Goal: Navigation & Orientation: Find specific page/section

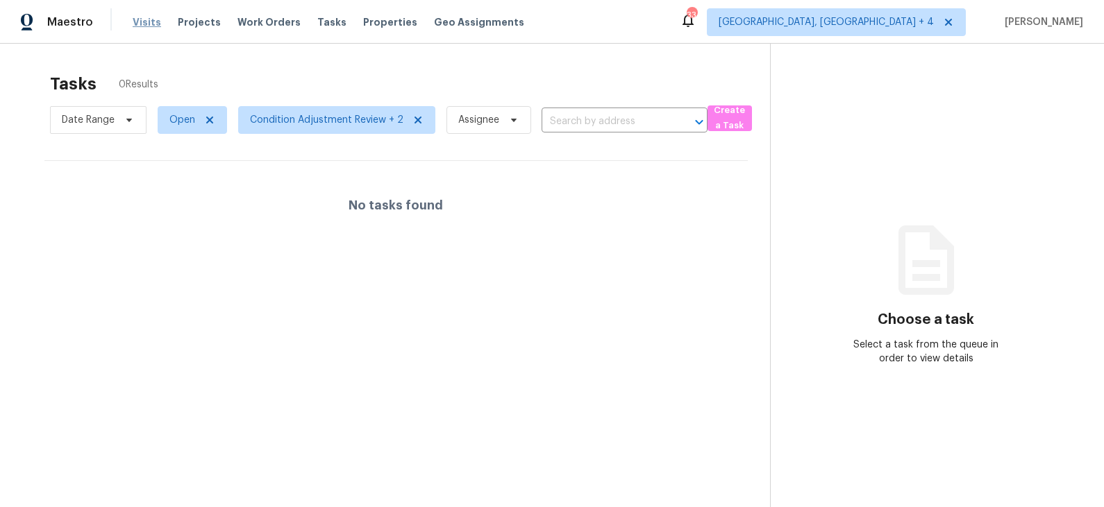
click at [142, 22] on span "Visits" at bounding box center [147, 22] width 28 height 14
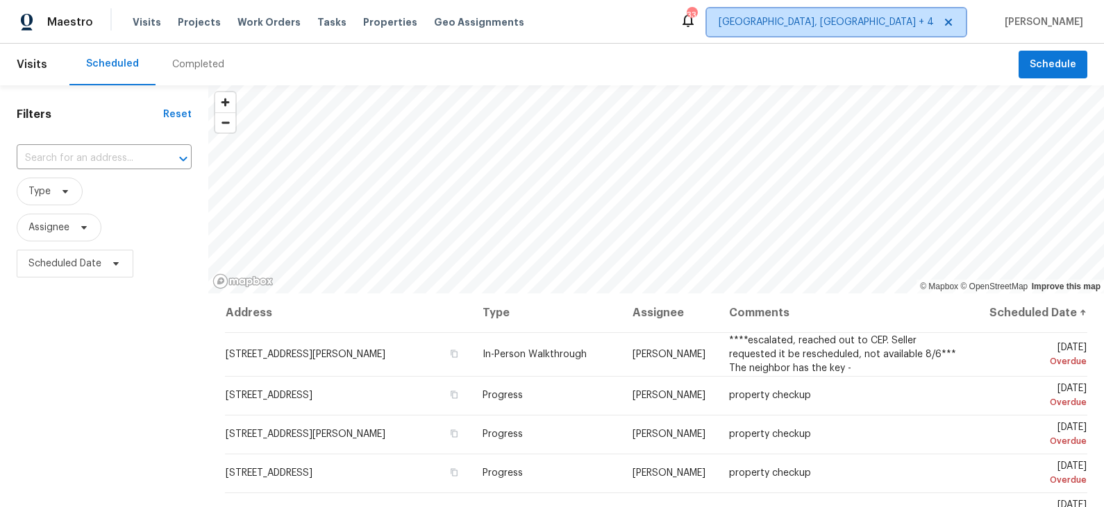
click at [928, 17] on span "[GEOGRAPHIC_DATA], [GEOGRAPHIC_DATA] + 4" at bounding box center [825, 22] width 215 height 14
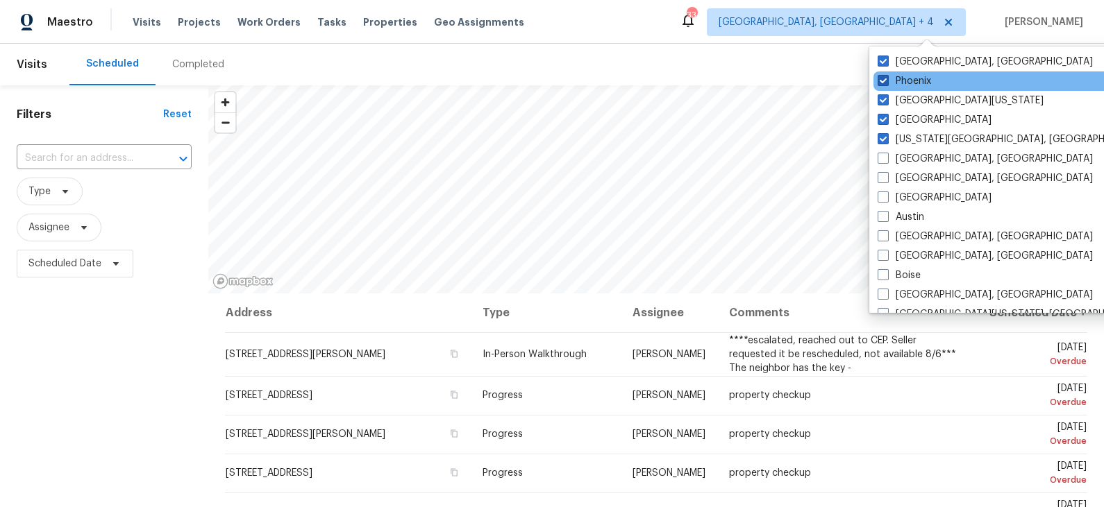
click at [913, 82] on label "Phoenix" at bounding box center [903, 81] width 53 height 14
click at [886, 82] on input "Phoenix" at bounding box center [881, 78] width 9 height 9
checkbox input "false"
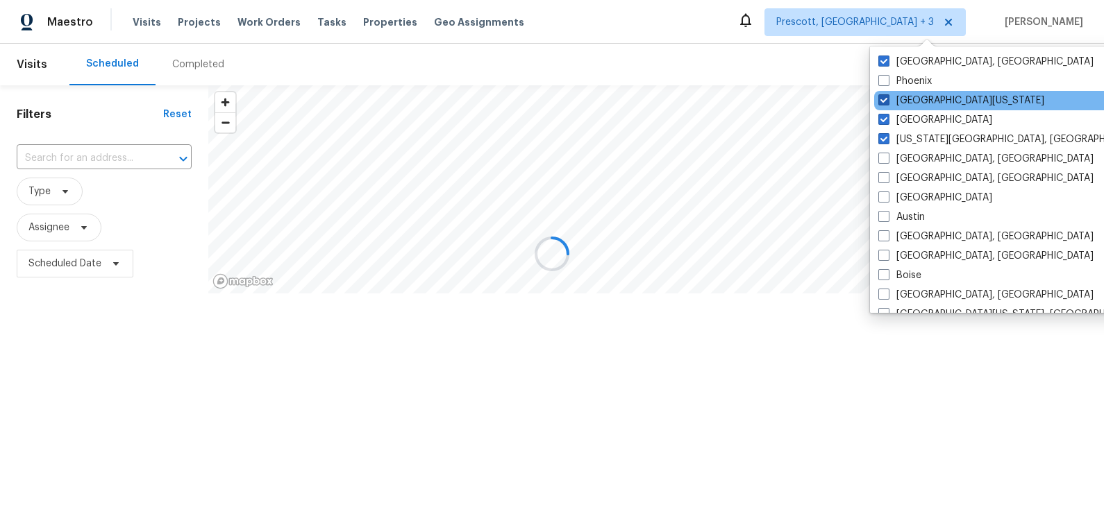
click at [913, 101] on label "[GEOGRAPHIC_DATA][US_STATE]" at bounding box center [961, 101] width 166 height 14
click at [887, 101] on input "[GEOGRAPHIC_DATA][US_STATE]" at bounding box center [882, 98] width 9 height 9
checkbox input "false"
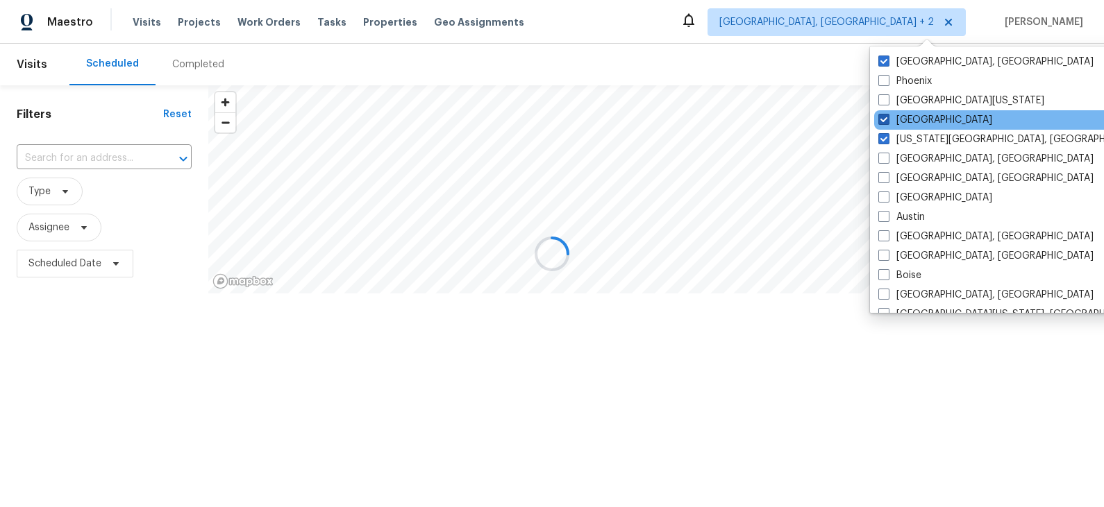
click at [912, 117] on label "[GEOGRAPHIC_DATA]" at bounding box center [935, 120] width 114 height 14
click at [887, 117] on input "[GEOGRAPHIC_DATA]" at bounding box center [882, 117] width 9 height 9
checkbox input "false"
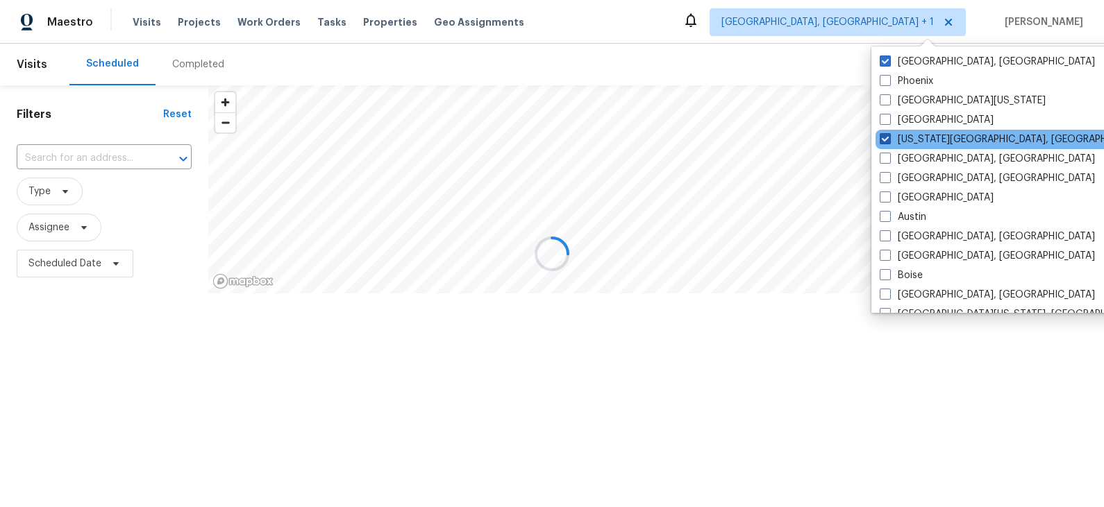
click at [912, 140] on label "[US_STATE][GEOGRAPHIC_DATA], [GEOGRAPHIC_DATA]" at bounding box center [1012, 140] width 267 height 14
click at [889, 140] on input "[US_STATE][GEOGRAPHIC_DATA], [GEOGRAPHIC_DATA]" at bounding box center [883, 137] width 9 height 9
checkbox input "false"
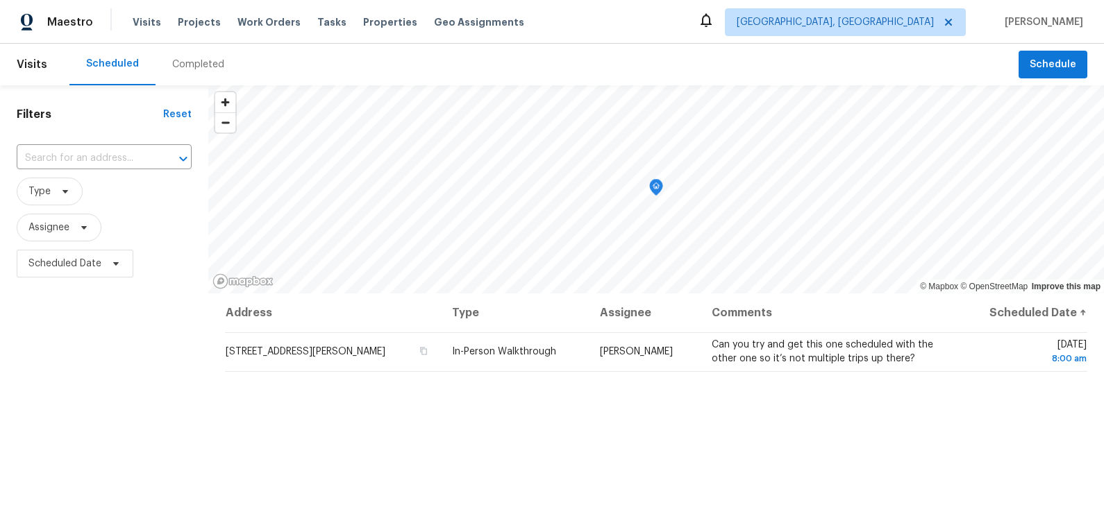
click at [756, 47] on div "Scheduled Completed" at bounding box center [543, 65] width 949 height 42
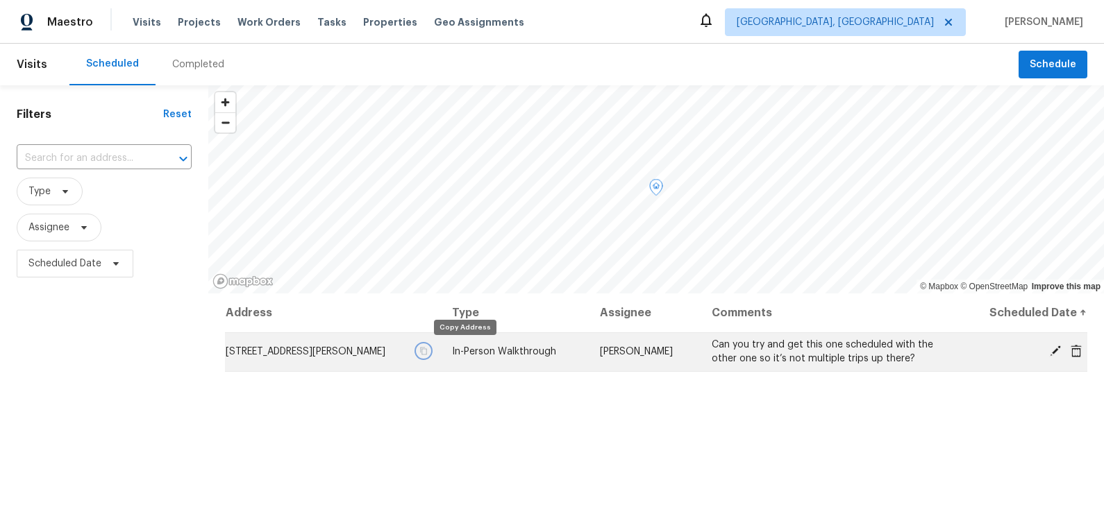
click at [428, 350] on icon "button" at bounding box center [423, 351] width 8 height 8
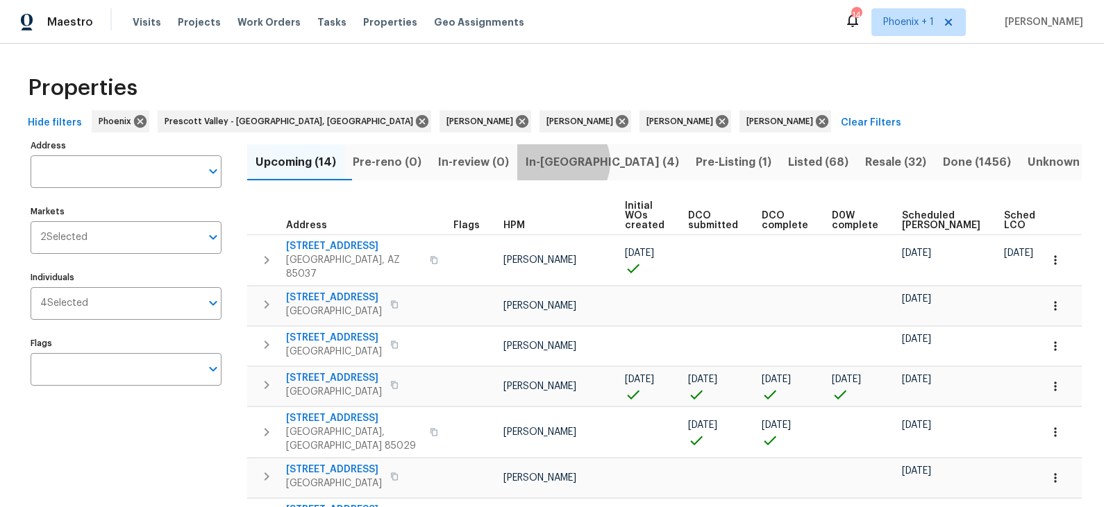
click at [584, 162] on span "In-reno (4)" at bounding box center [601, 162] width 153 height 19
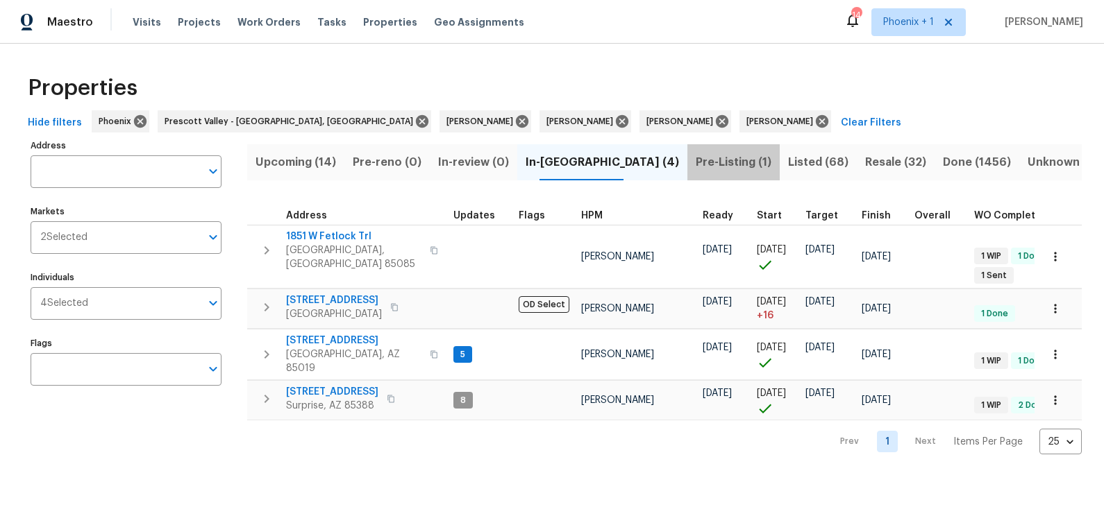
click at [696, 158] on span "Pre-Listing (1)" at bounding box center [734, 162] width 76 height 19
